Goal: Use online tool/utility: Use online tool/utility

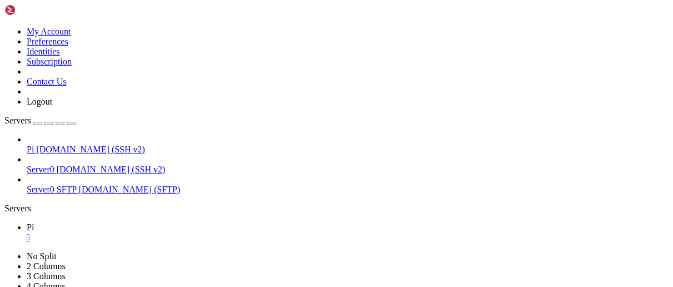
click at [173, 232] on div "" at bounding box center [348, 237] width 642 height 10
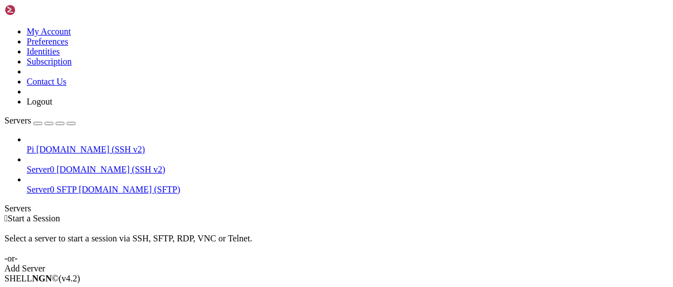
click at [54, 164] on span "Server0" at bounding box center [41, 168] width 28 height 9
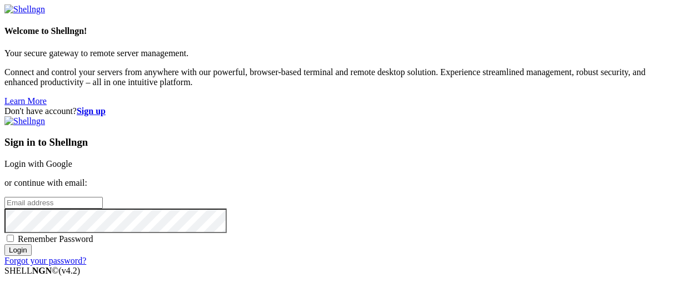
click at [72, 159] on link "Login with Google" at bounding box center [38, 163] width 68 height 9
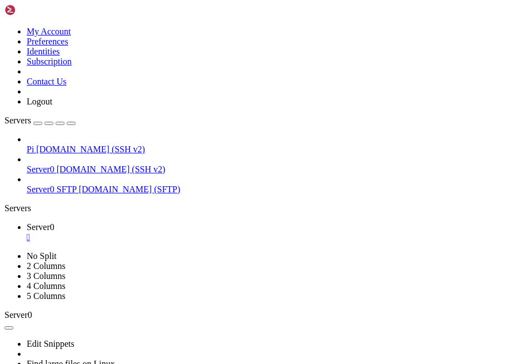
scroll to position [18, 0]
click at [71, 123] on div "button" at bounding box center [71, 123] width 0 height 0
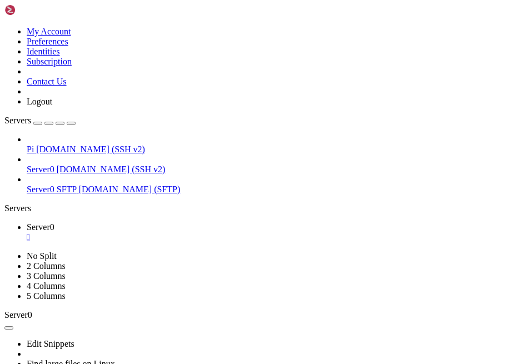
scroll to position [416, 0]
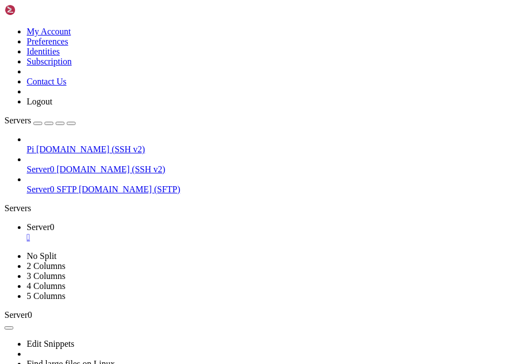
drag, startPoint x: 107, startPoint y: 465, endPoint x: 244, endPoint y: 717, distance: 287.1
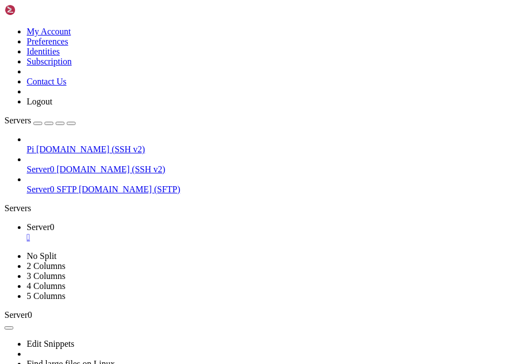
scroll to position [1063, 0]
drag, startPoint x: 147, startPoint y: 677, endPoint x: 119, endPoint y: 587, distance: 94.9
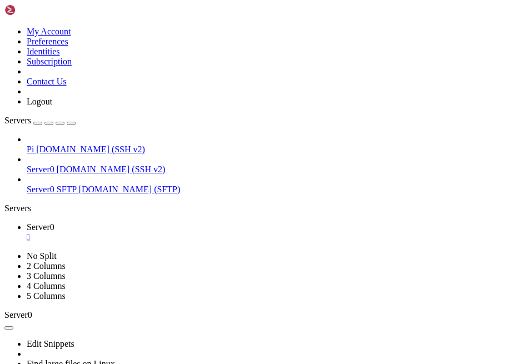
scroll to position [1137, 0]
drag, startPoint x: 108, startPoint y: 657, endPoint x: 158, endPoint y: 713, distance: 75.1
copy div "# remove the existing "lookup 51820" rule at prio 200 sudo ip rule del priority…"
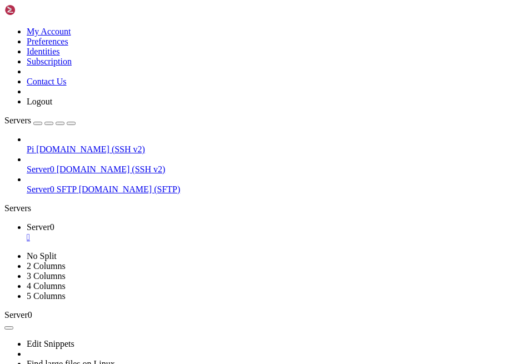
drag, startPoint x: 139, startPoint y: 717, endPoint x: 116, endPoint y: 468, distance: 249.9
copy div "do wg-quick down wg0 2>/dev/null || true sudo wg-quick up wg0 # Should show a r…"
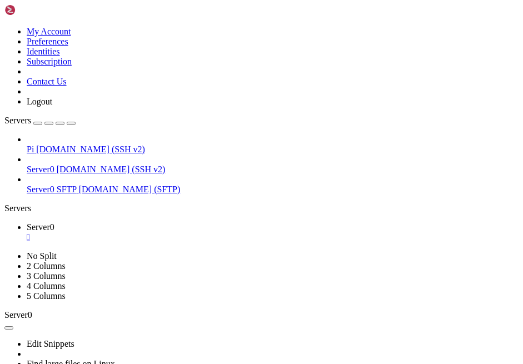
scroll to position [1663, 0]
drag, startPoint x: 111, startPoint y: 667, endPoint x: 92, endPoint y: 713, distance: 49.8
copy div "url -4 --max-time 8 --interface wg0 [URL][DOMAIN_NAME] # expect Azire IP curl -…"
